Goal: Task Accomplishment & Management: Manage account settings

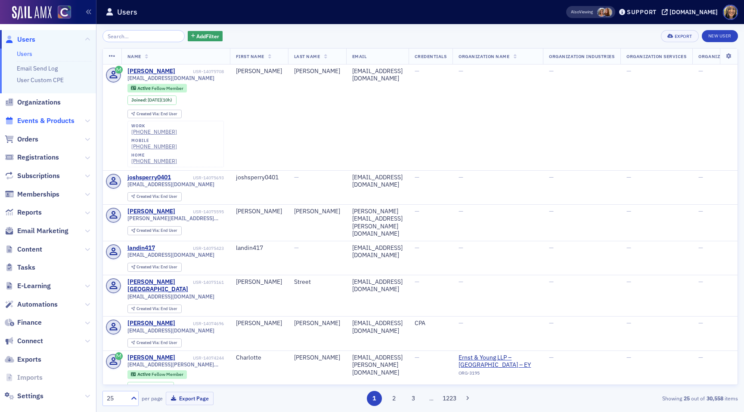
click at [41, 122] on span "Events & Products" at bounding box center [45, 120] width 57 height 9
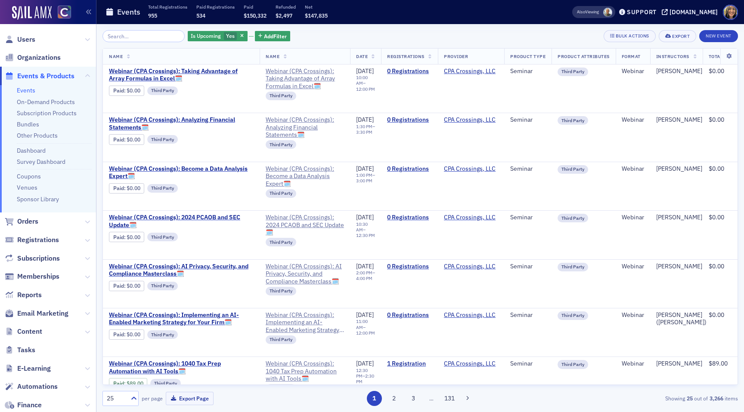
click at [133, 40] on input "search" at bounding box center [143, 36] width 82 height 12
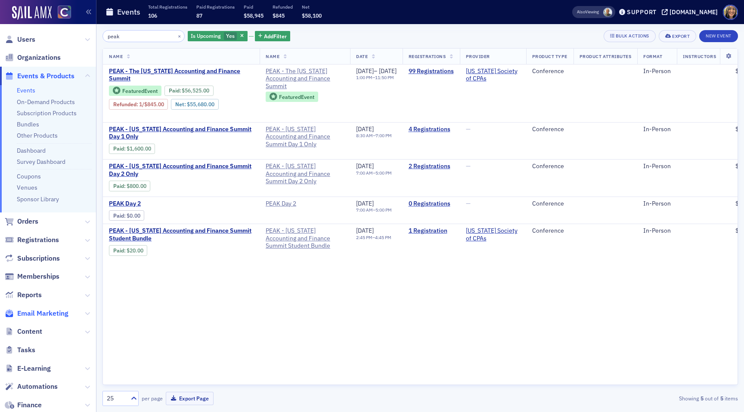
type input "peak"
click at [39, 315] on span "Email Marketing" at bounding box center [42, 313] width 51 height 9
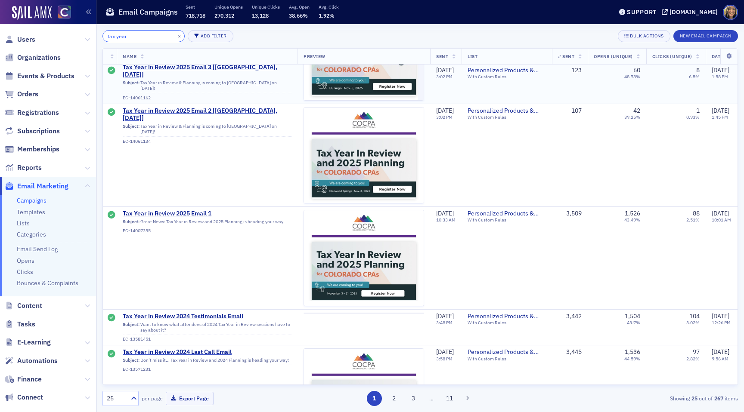
scroll to position [269, 0]
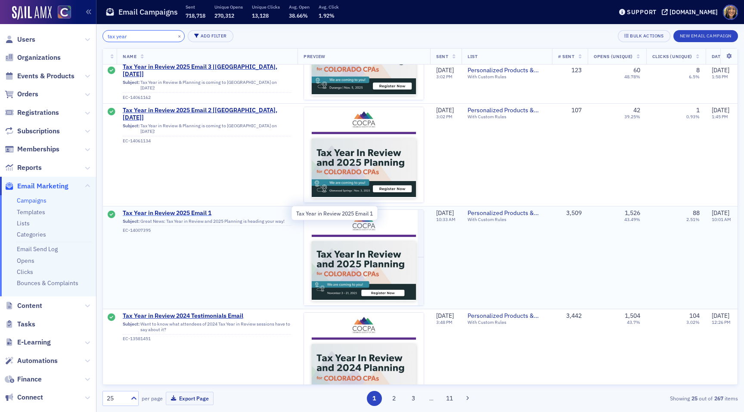
type input "tax year"
click at [185, 213] on span "Tax Year in Review 2025 Email 1" at bounding box center [207, 214] width 169 height 8
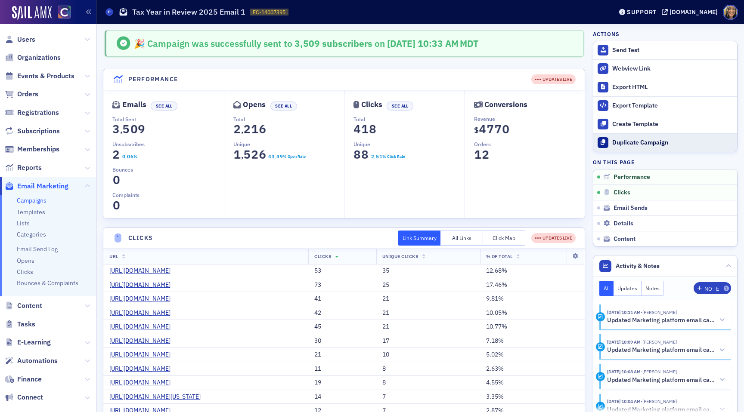
click at [646, 141] on div "Duplicate Campaign" at bounding box center [672, 143] width 120 height 8
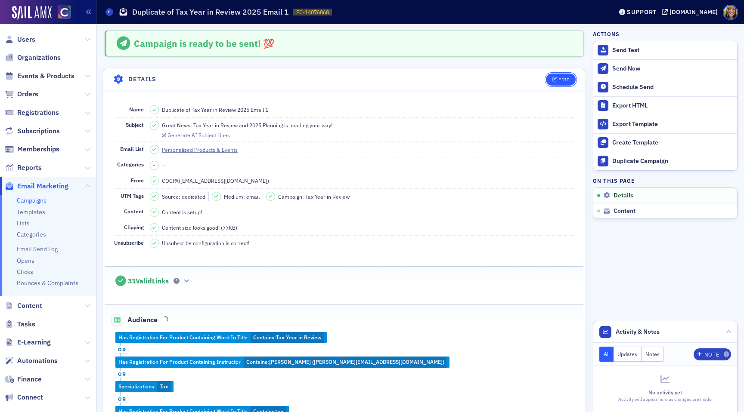
click at [556, 77] on button "Edit" at bounding box center [561, 80] width 30 height 12
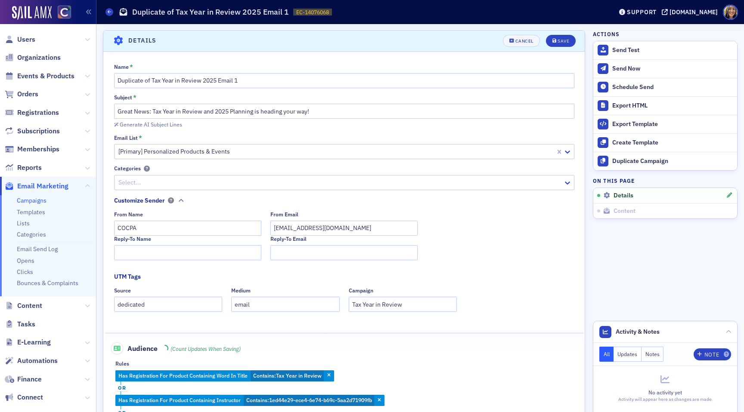
scroll to position [40, 0]
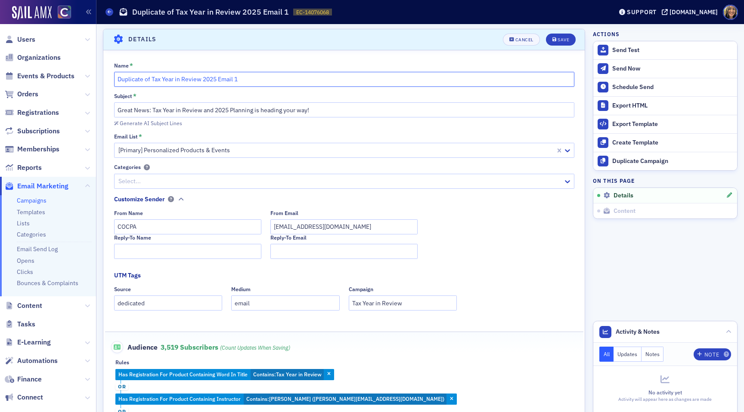
drag, startPoint x: 150, startPoint y: 80, endPoint x: 98, endPoint y: 78, distance: 52.5
click at [201, 78] on input "Tax Year in Review 2025 Email 1" at bounding box center [344, 79] width 460 height 15
click at [201, 80] on input "Tax Year in Review 2025 Email 1" at bounding box center [344, 79] width 460 height 15
type input "Tax Year in Review 2025 Email 6"
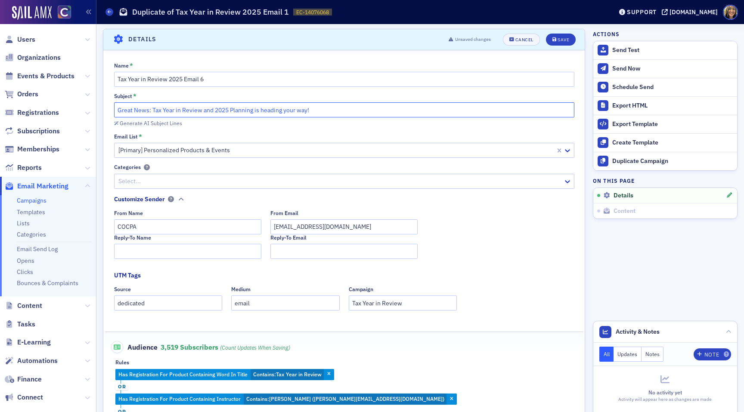
click at [148, 109] on input "Great News: Tax Year in Review and 2025 Planning is heading your way!" at bounding box center [344, 109] width 460 height 15
drag, startPoint x: 151, startPoint y: 109, endPoint x: 80, endPoint y: 109, distance: 71.0
click at [80, 109] on div "Users Organizations Events & Products Orders Registrations Subscriptions Member…" at bounding box center [372, 206] width 744 height 412
paste input "🎉"
drag, startPoint x: 269, startPoint y: 110, endPoint x: 254, endPoint y: 110, distance: 15.1
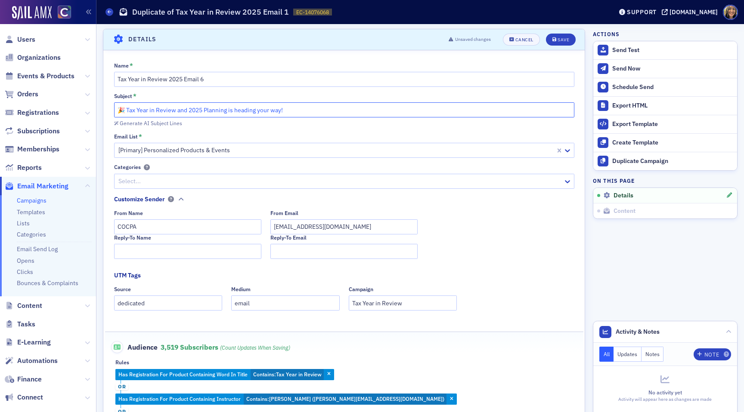
click at [254, 110] on input "🎉 Tax Year in Review and 2025 Planning is heading your way!" at bounding box center [344, 109] width 460 height 15
type input "🎉 Tax Year in Review and 2025 Planning is heading your way!"
click at [555, 43] on button "Save" at bounding box center [561, 40] width 30 height 12
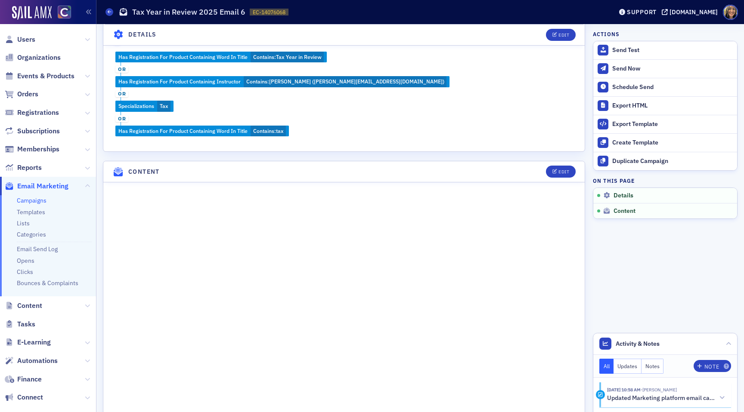
scroll to position [281, 0]
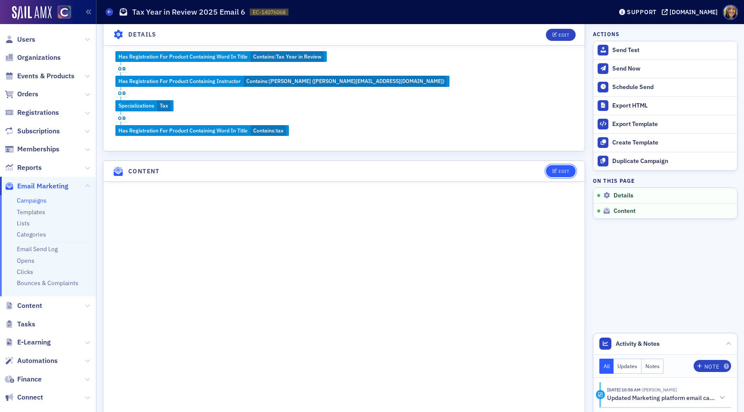
click at [553, 169] on icon "button" at bounding box center [554, 171] width 5 height 5
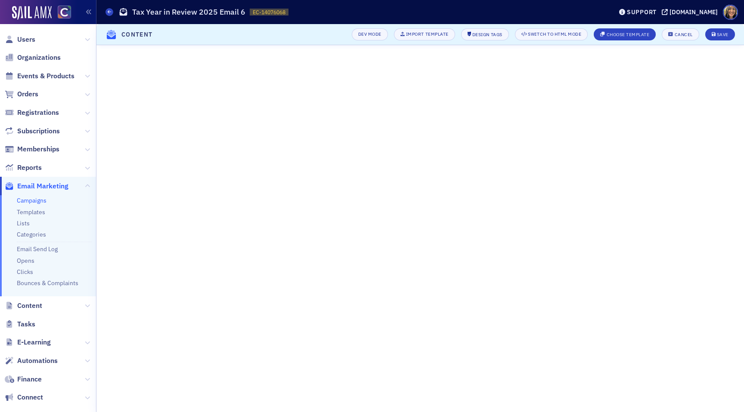
scroll to position [34, 0]
click at [722, 36] on div "Save" at bounding box center [722, 34] width 12 height 5
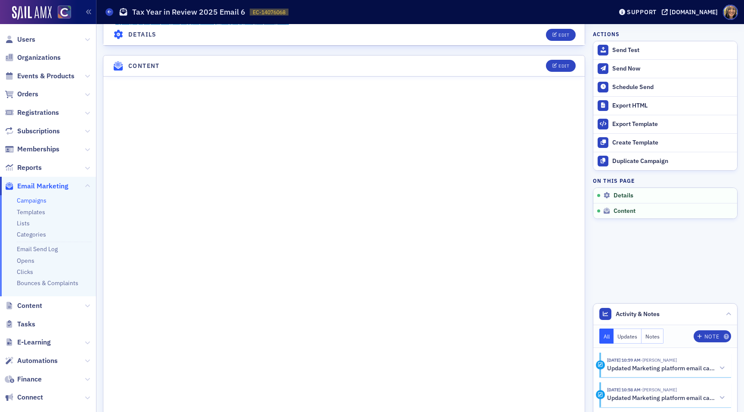
scroll to position [424, 0]
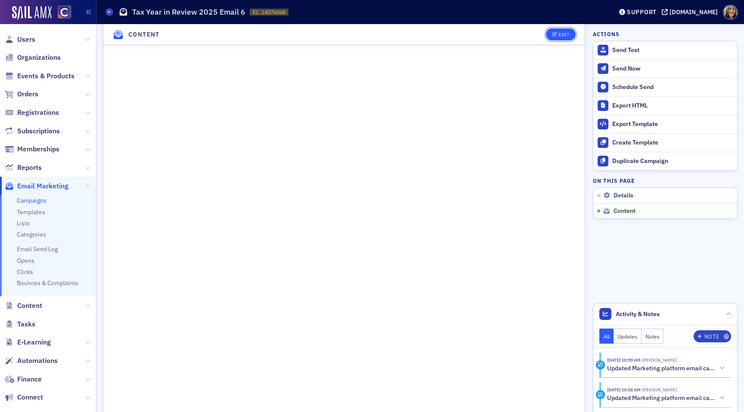
click at [555, 31] on button "Edit" at bounding box center [561, 34] width 30 height 12
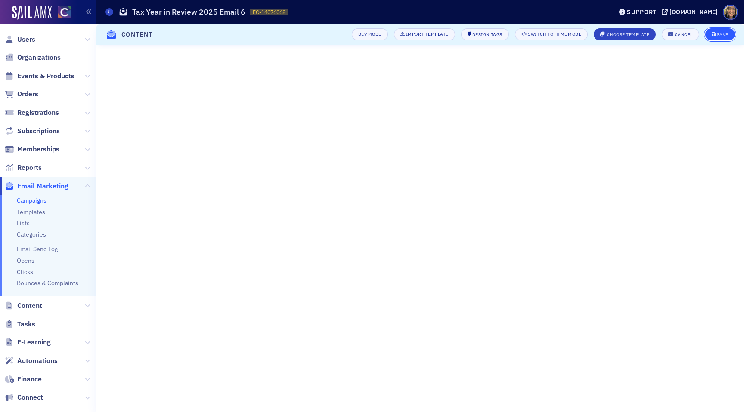
click at [725, 28] on div "Dev Mode Import Template Design Tags Switch to HTML Mode Choose Template Cancel…" at bounding box center [540, 34] width 389 height 12
click at [723, 34] on div "Save" at bounding box center [722, 34] width 12 height 5
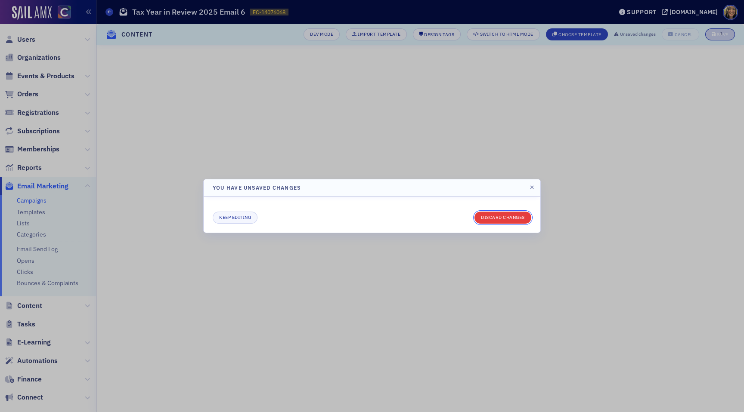
click at [498, 219] on button "Discard changes" at bounding box center [502, 218] width 57 height 12
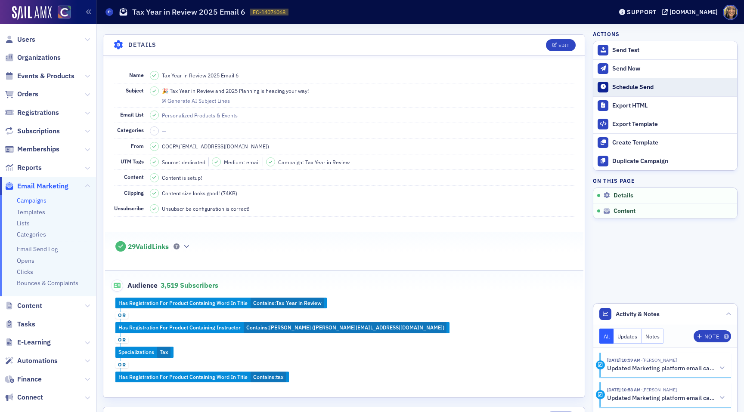
click at [621, 83] on div "Schedule Send" at bounding box center [672, 87] width 120 height 8
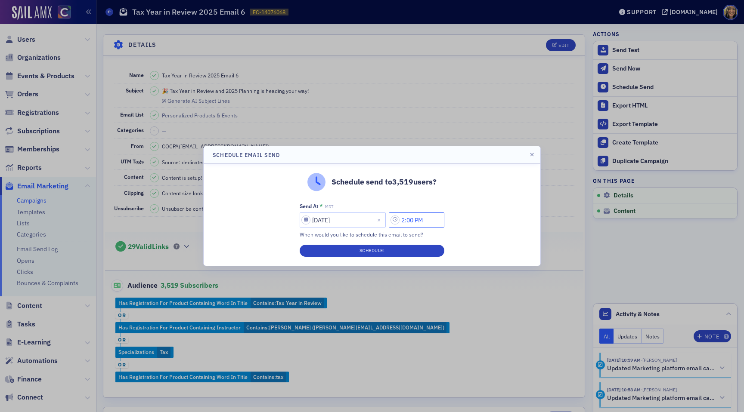
drag, startPoint x: 409, startPoint y: 220, endPoint x: 392, endPoint y: 219, distance: 16.8
click at [392, 219] on div "[DATE] 2:00 PM" at bounding box center [371, 220] width 145 height 15
type input "4:00 PM"
click at [427, 247] on button "Schedule!" at bounding box center [371, 251] width 145 height 12
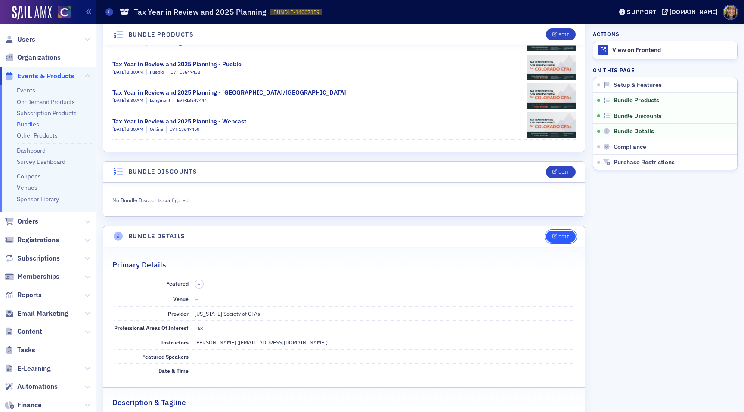
click at [564, 241] on button "Edit" at bounding box center [561, 237] width 30 height 12
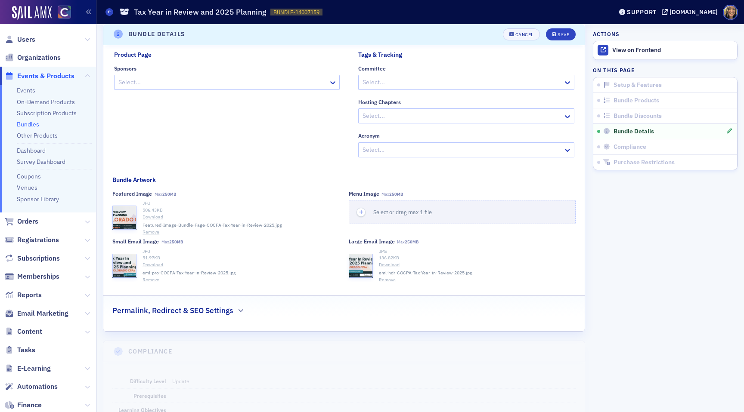
scroll to position [886, 0]
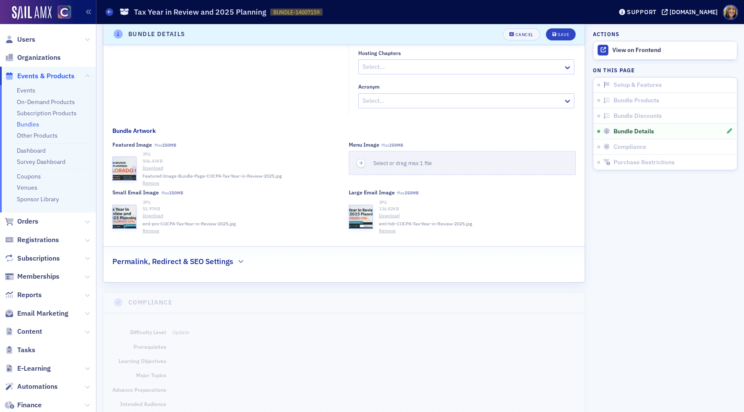
click at [186, 255] on div "Permalink, Redirect & SEO Settings" at bounding box center [343, 257] width 463 height 20
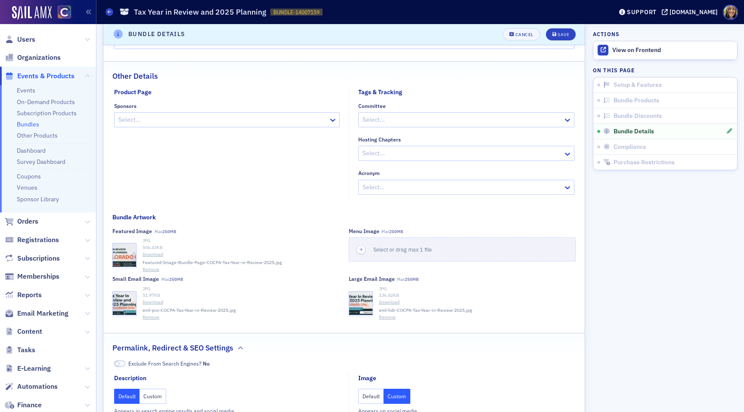
scroll to position [921, 0]
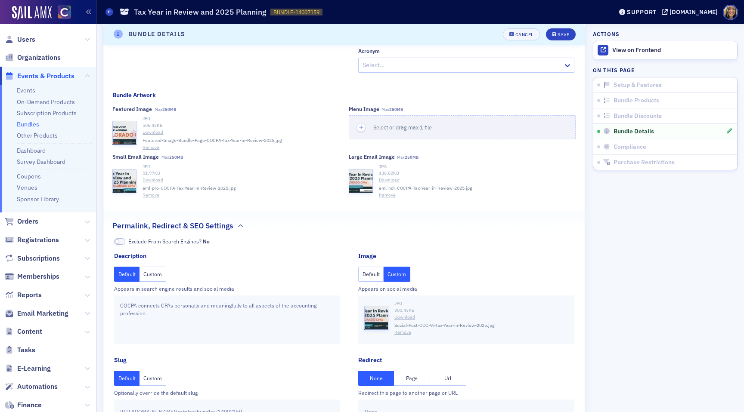
click at [401, 318] on link "Download" at bounding box center [481, 317] width 174 height 7
click at [629, 48] on div "View on Frontend" at bounding box center [672, 50] width 120 height 8
